Goal: Navigation & Orientation: Find specific page/section

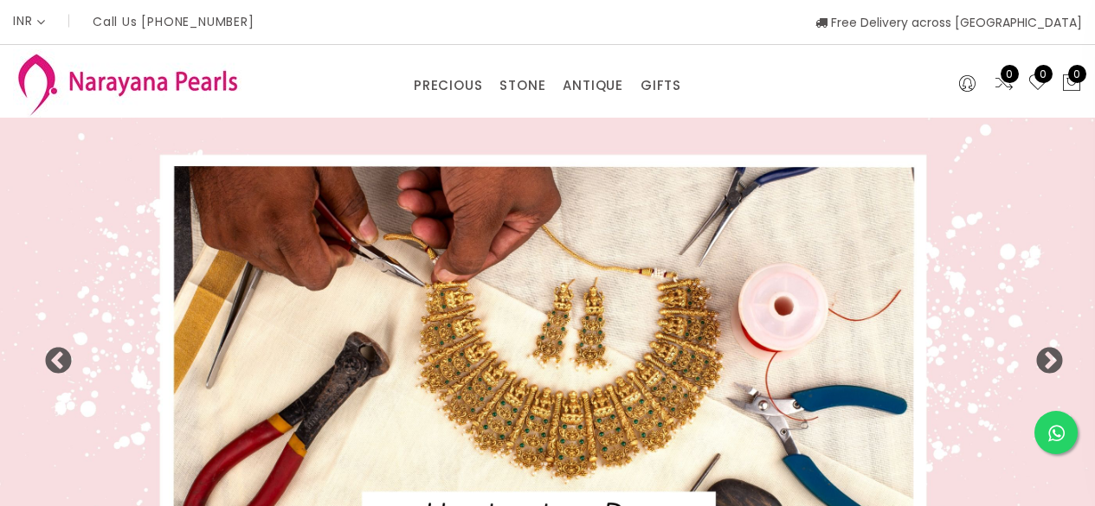
select select "INR"
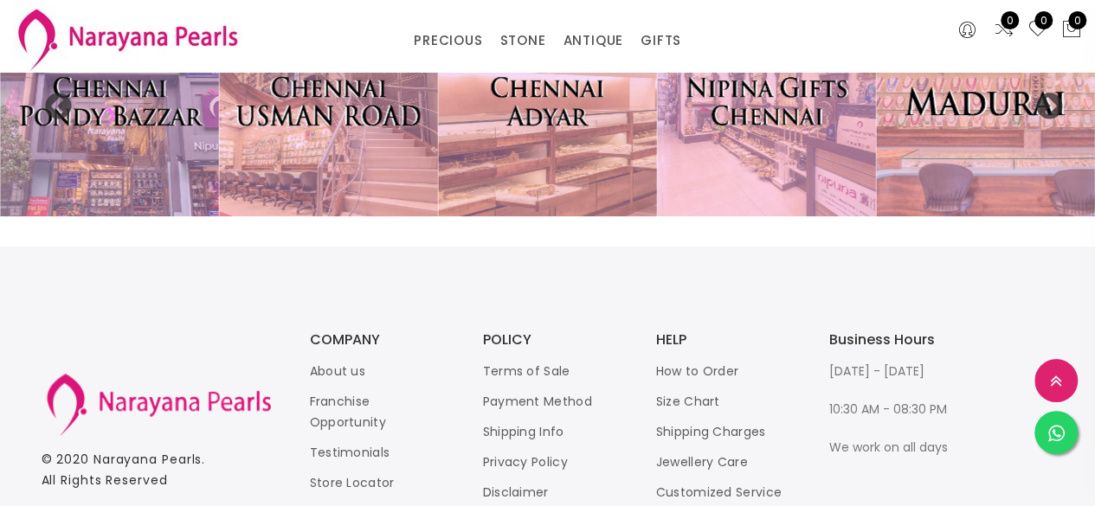
scroll to position [3709, 0]
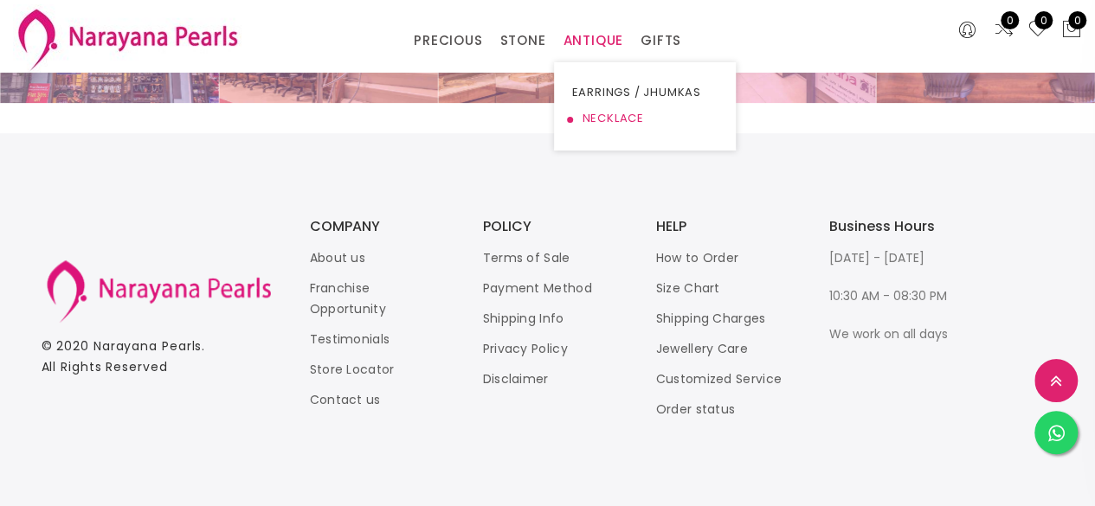
click at [596, 117] on link "NECKLACE" at bounding box center [644, 119] width 147 height 26
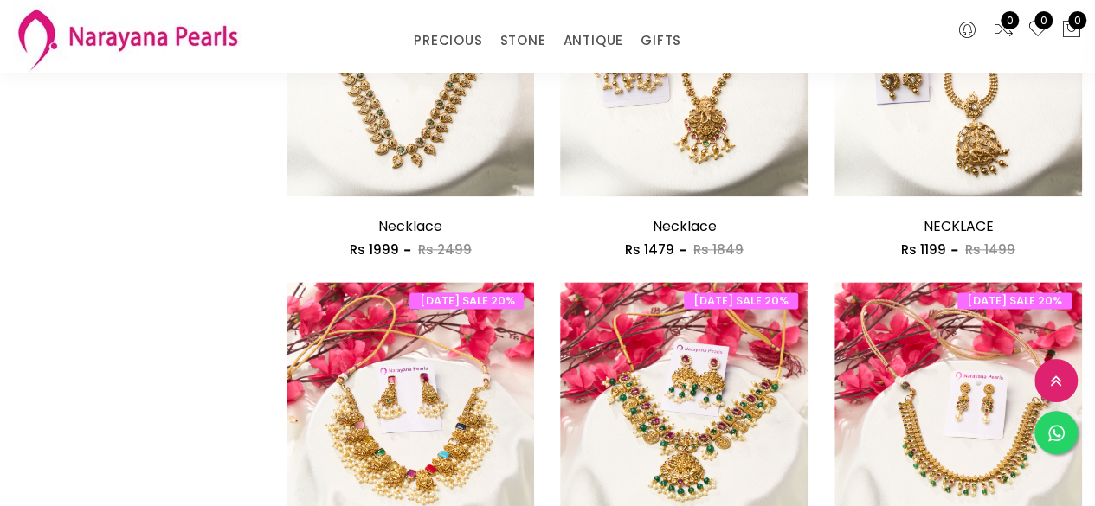
scroll to position [1125, 0]
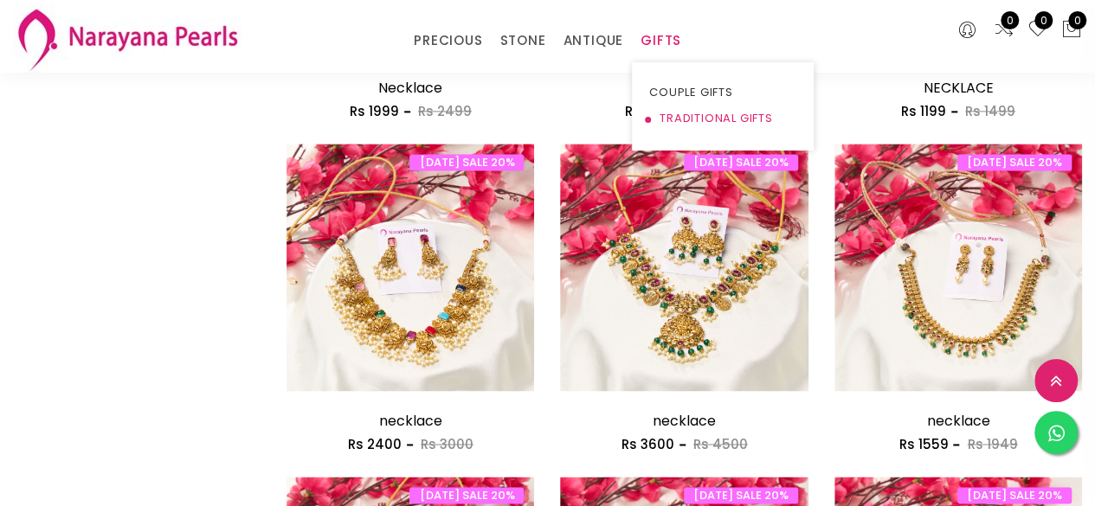
click at [677, 117] on link "TRADITIONAL GIFTS" at bounding box center [722, 119] width 147 height 26
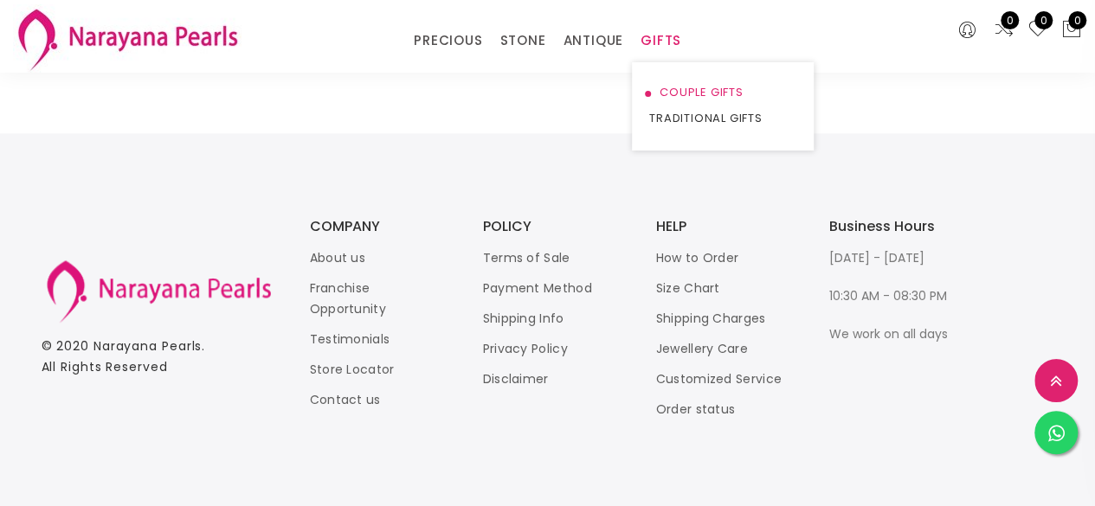
scroll to position [919, 0]
click at [680, 114] on link "TRADITIONAL GIFTS" at bounding box center [722, 119] width 147 height 26
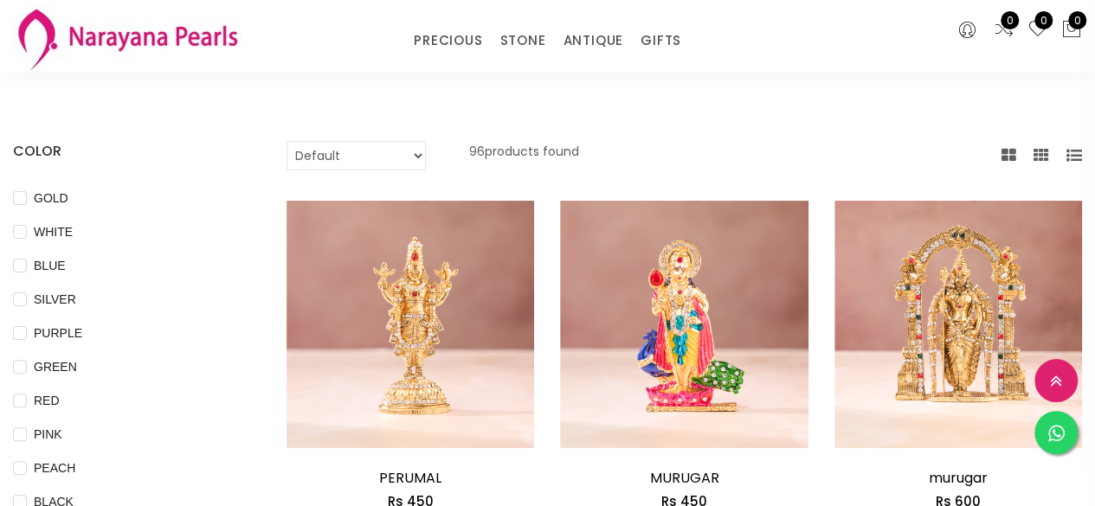
scroll to position [0, 0]
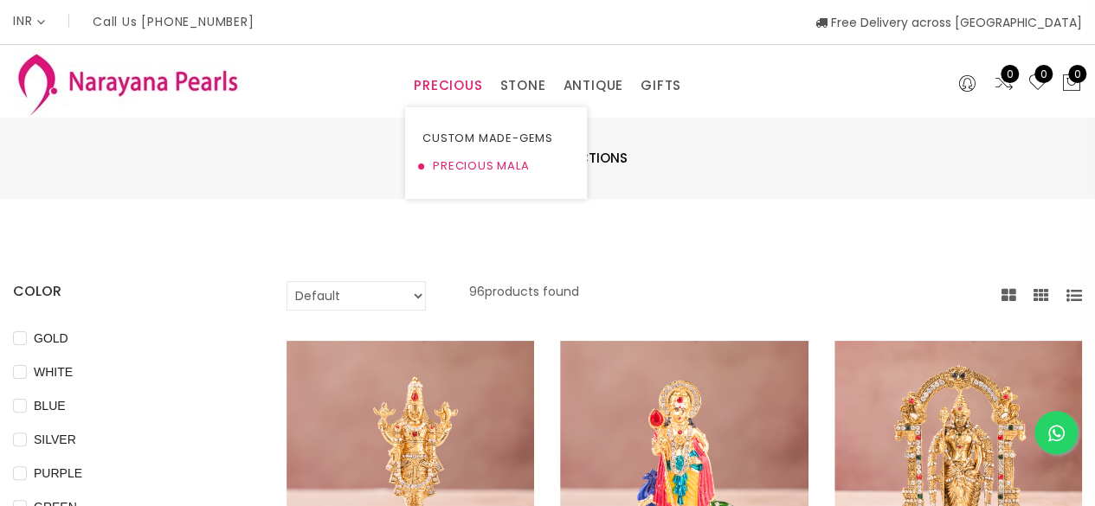
click at [476, 158] on link "PRECIOUS MALA" at bounding box center [495, 166] width 147 height 28
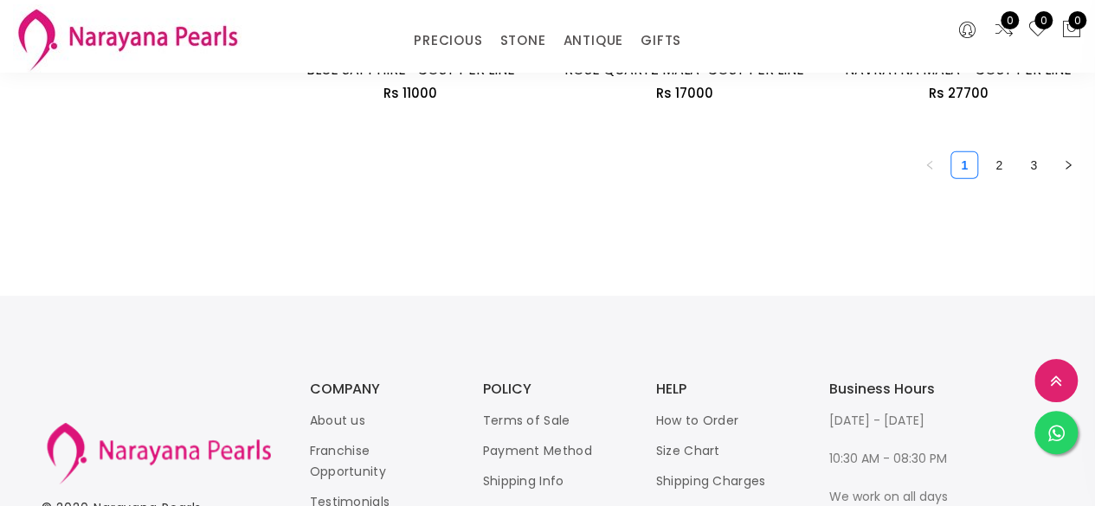
scroll to position [2694, 0]
